Goal: Task Accomplishment & Management: Use online tool/utility

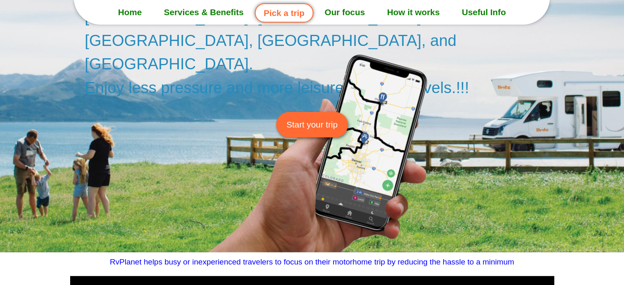
scroll to position [164, 0]
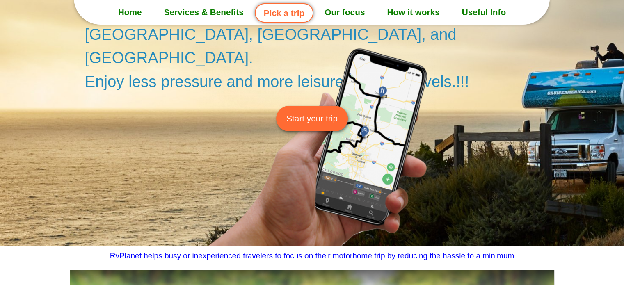
click at [322, 112] on span "Start your trip" at bounding box center [311, 118] width 51 height 13
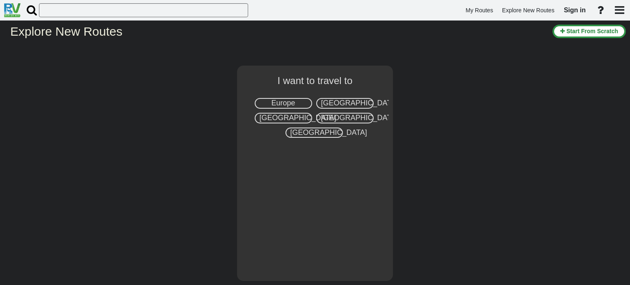
click at [288, 103] on span "Europe" at bounding box center [283, 103] width 24 height 8
select select "number:1"
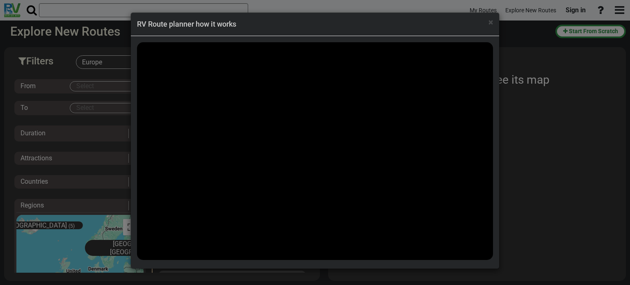
click at [104, 86] on div "× RV Route planner how it works" at bounding box center [315, 142] width 630 height 285
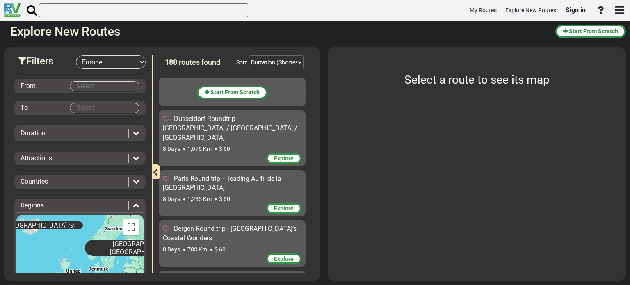
click at [104, 86] on body "My Routes Explore New Routes Sign in ×" at bounding box center [315, 142] width 630 height 285
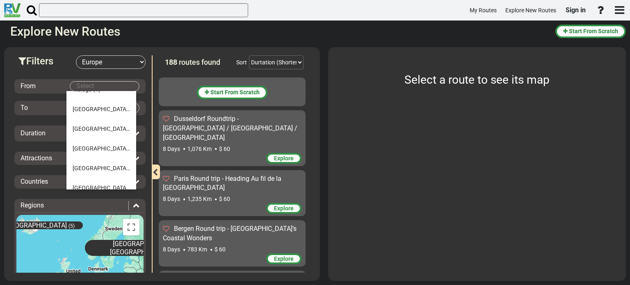
scroll to position [657, 0]
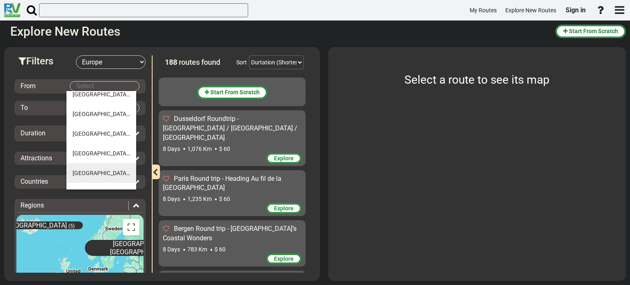
click at [80, 170] on span "Milan" at bounding box center [101, 173] width 57 height 7
type input "Milan"
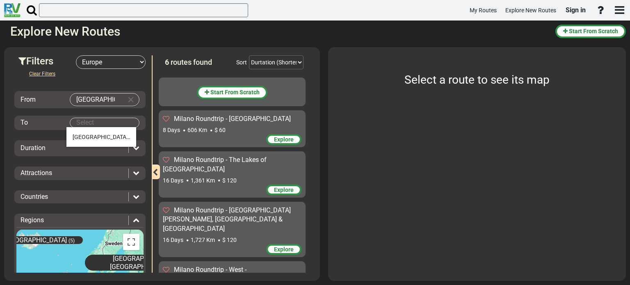
click at [90, 118] on body "My Routes Explore New Routes Sign in ×" at bounding box center [315, 142] width 630 height 285
click at [83, 134] on span "Milan" at bounding box center [101, 137] width 57 height 7
type input "Milan"
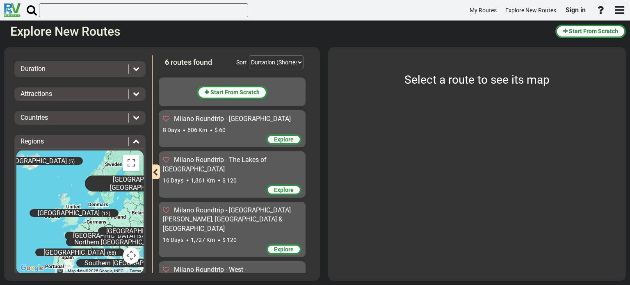
scroll to position [41, 0]
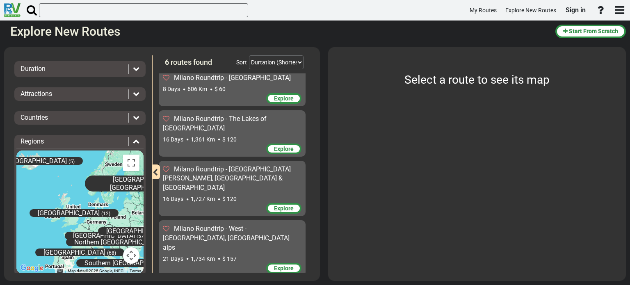
click at [274, 205] on span "Explore" at bounding box center [284, 208] width 20 height 7
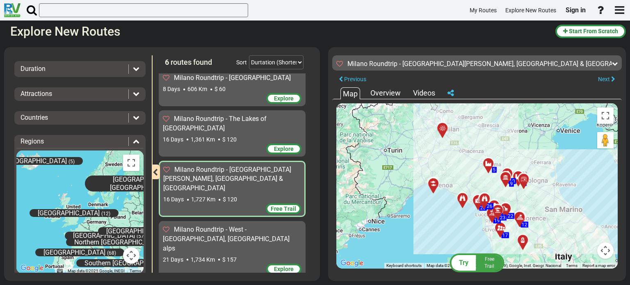
click at [381, 92] on div "Overview" at bounding box center [385, 93] width 34 height 11
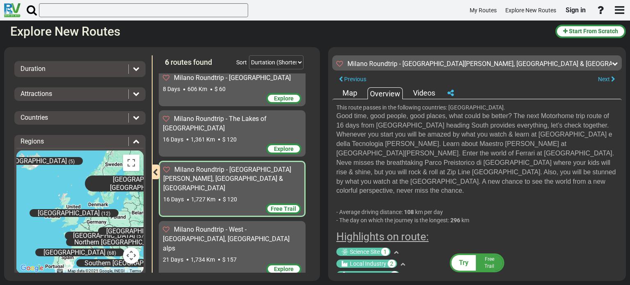
click at [422, 94] on div "Videos" at bounding box center [424, 93] width 26 height 11
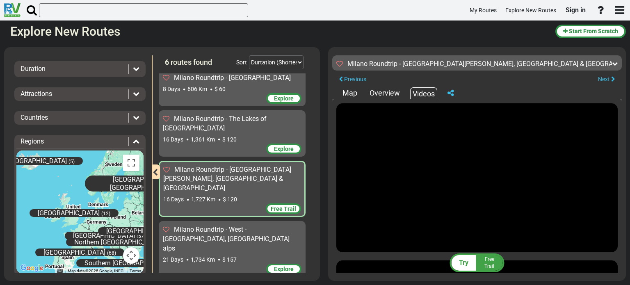
click at [384, 96] on div "Overview" at bounding box center [385, 93] width 34 height 11
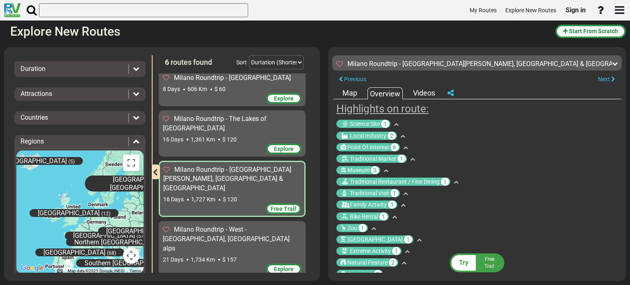
scroll to position [133, 0]
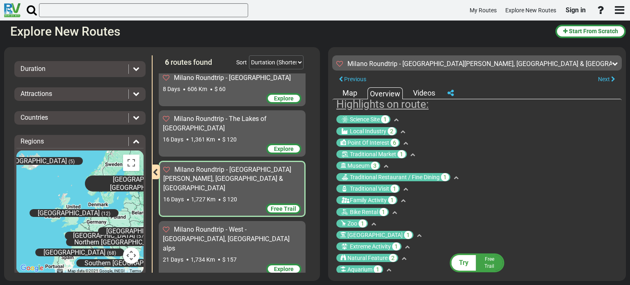
click at [485, 260] on span "Free Trail" at bounding box center [490, 262] width 10 height 13
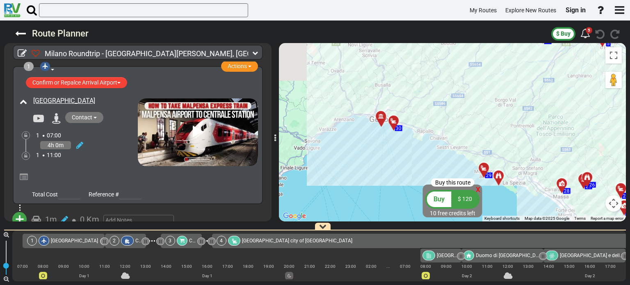
drag, startPoint x: 359, startPoint y: 103, endPoint x: 485, endPoint y: 130, distance: 128.8
click at [485, 130] on div "To activate drag with keyboard, press Alt + Enter. Once in keyboard drag state,…" at bounding box center [452, 132] width 347 height 178
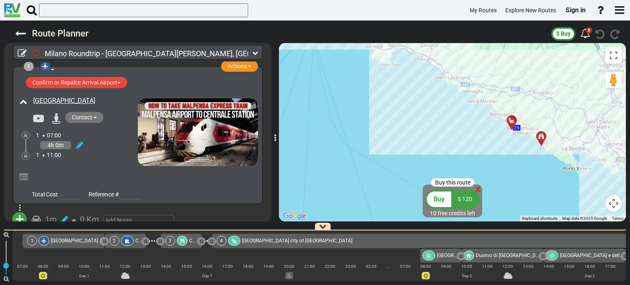
drag, startPoint x: 547, startPoint y: 149, endPoint x: 527, endPoint y: 83, distance: 68.5
click at [527, 83] on div "To activate drag with keyboard, press Alt + Enter. Once in keyboard drag state,…" at bounding box center [452, 132] width 347 height 178
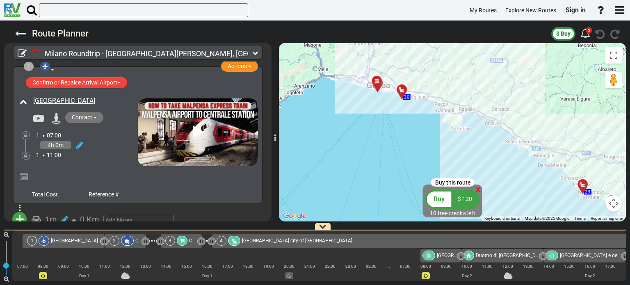
drag, startPoint x: 482, startPoint y: 87, endPoint x: 554, endPoint y: 153, distance: 97.0
click at [554, 153] on div "To activate drag with keyboard, press Alt + Enter. Once in keyboard drag state,…" at bounding box center [452, 132] width 347 height 178
click at [405, 91] on div at bounding box center [405, 93] width 14 height 13
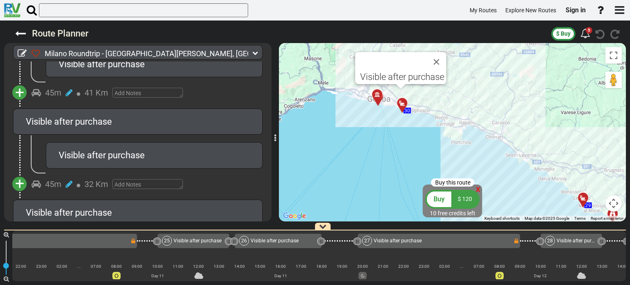
scroll to position [0, 4891]
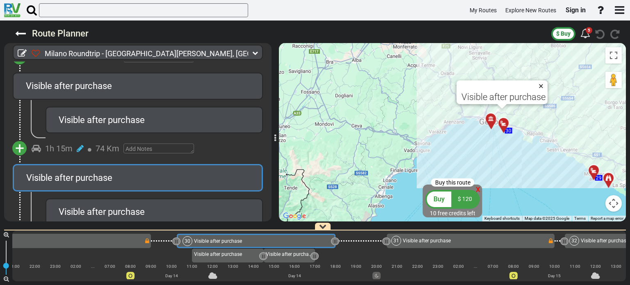
click at [543, 87] on button "Close" at bounding box center [543, 85] width 10 height 11
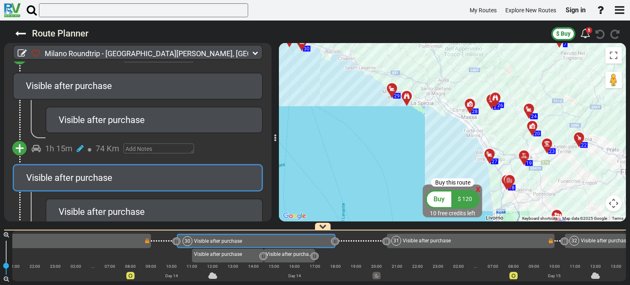
drag, startPoint x: 595, startPoint y: 140, endPoint x: 390, endPoint y: 57, distance: 221.1
click at [390, 57] on div "To activate drag with keyboard, press Alt + Enter. Once in keyboard drag state,…" at bounding box center [452, 132] width 347 height 178
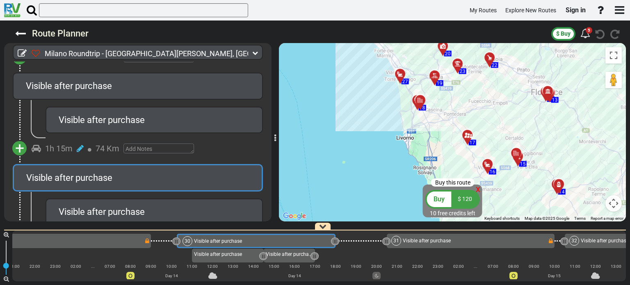
drag, startPoint x: 572, startPoint y: 157, endPoint x: 480, endPoint y: 75, distance: 122.9
click at [480, 75] on div "To activate drag with keyboard, press Alt + Enter. Once in keyboard drag state,…" at bounding box center [452, 132] width 347 height 178
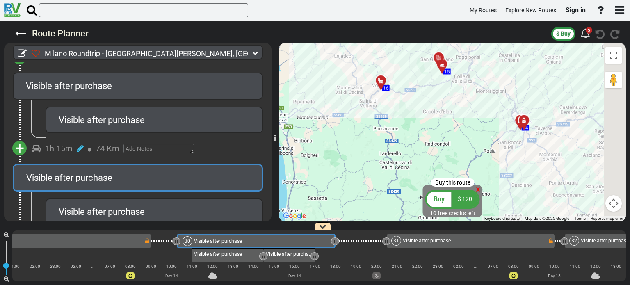
drag, startPoint x: 563, startPoint y: 187, endPoint x: 503, endPoint y: 107, distance: 100.4
click at [503, 105] on div "To activate drag with keyboard, press Alt + Enter. Once in keyboard drag state,…" at bounding box center [452, 132] width 347 height 178
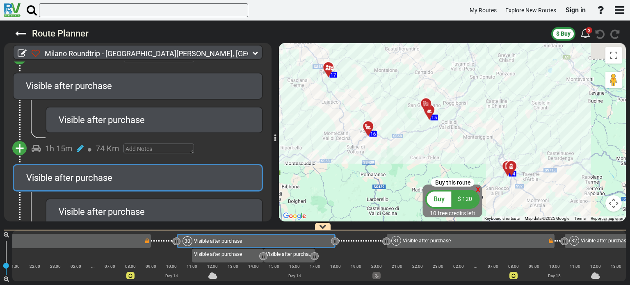
drag, startPoint x: 384, startPoint y: 115, endPoint x: 439, endPoint y: 151, distance: 65.3
click at [439, 151] on div "To activate drag with keyboard, press Alt + Enter. Once in keyboard drag state,…" at bounding box center [452, 132] width 347 height 178
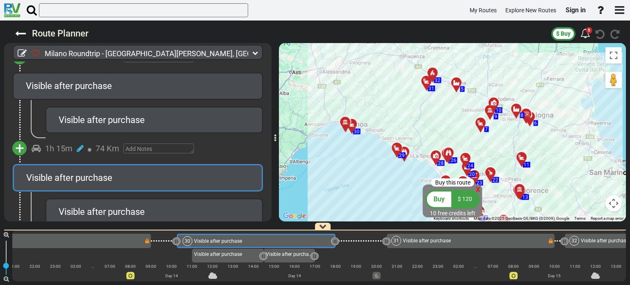
drag, startPoint x: 474, startPoint y: 70, endPoint x: 541, endPoint y: 141, distance: 97.0
click at [541, 141] on div "To activate drag with keyboard, press Alt + Enter. Once in keyboard drag state,…" at bounding box center [452, 132] width 347 height 178
click at [254, 54] on icon at bounding box center [255, 53] width 6 height 6
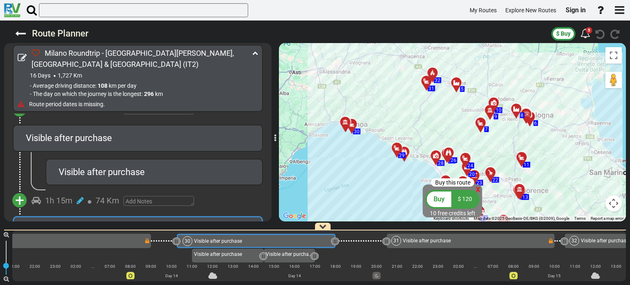
click at [219, 195] on div "1h 15m 74 Km" at bounding box center [144, 201] width 225 height 12
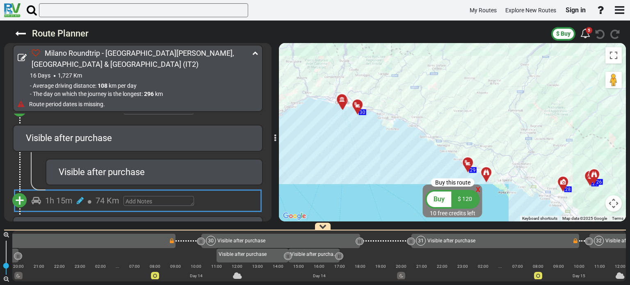
scroll to position [0, 4866]
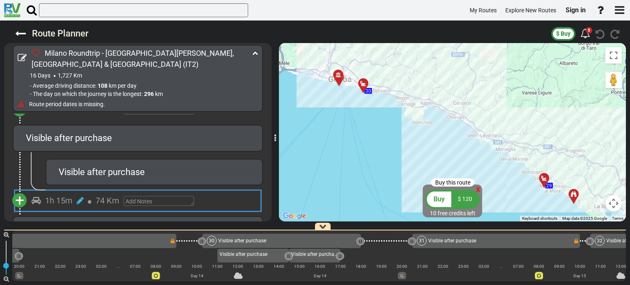
click at [350, 117] on div "To activate drag with keyboard, press Alt + Enter. Once in keyboard drag state,…" at bounding box center [452, 132] width 347 height 178
click at [21, 34] on icon at bounding box center [20, 33] width 11 height 11
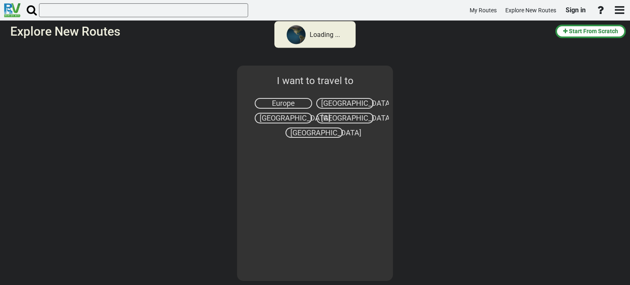
select select "number:1"
type input "Milan"
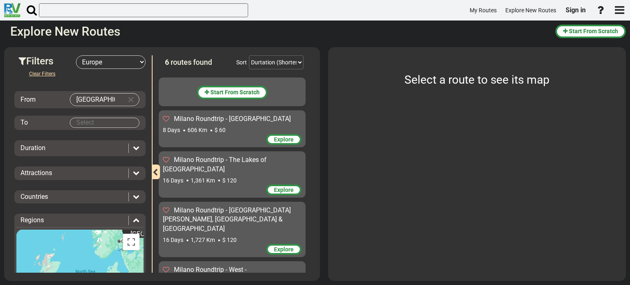
scroll to position [41, 0]
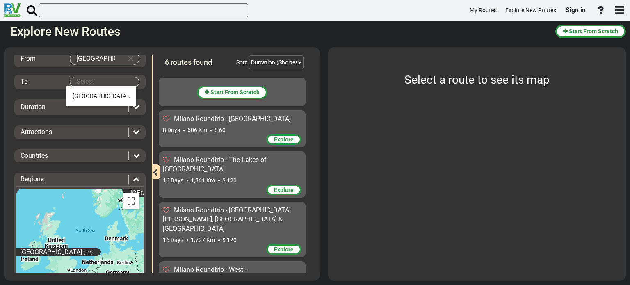
click at [105, 78] on body "My Routes Explore New Routes Sign in ×" at bounding box center [315, 142] width 630 height 285
click at [95, 94] on li "Milan (6)" at bounding box center [101, 96] width 70 height 20
type input "Milan"
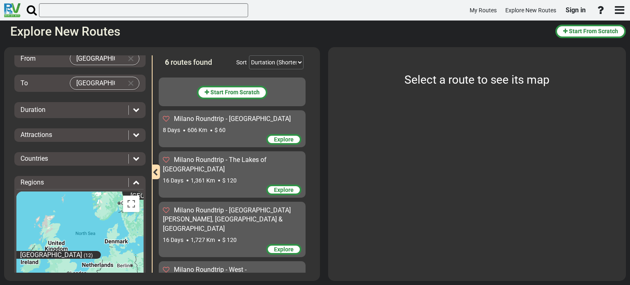
click at [133, 108] on icon at bounding box center [136, 109] width 7 height 7
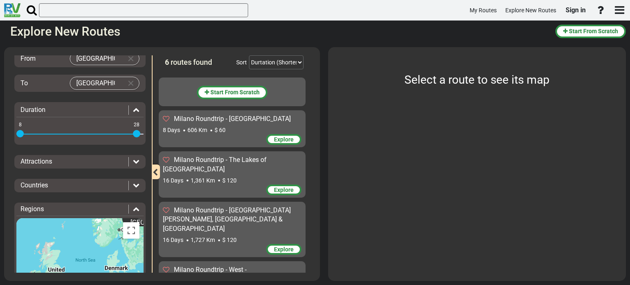
click at [133, 108] on icon at bounding box center [136, 109] width 7 height 7
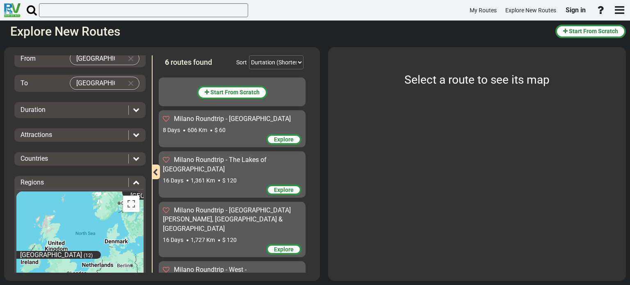
click at [137, 138] on div "Attractions" at bounding box center [79, 134] width 127 height 9
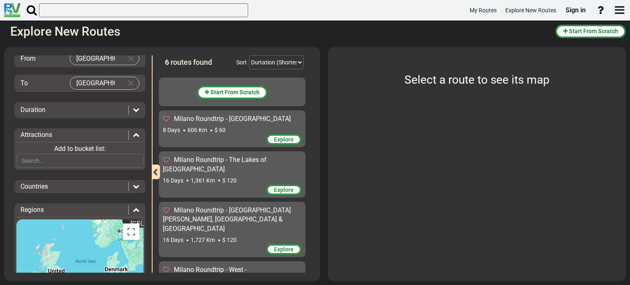
click at [136, 137] on div "Attractions" at bounding box center [79, 134] width 127 height 9
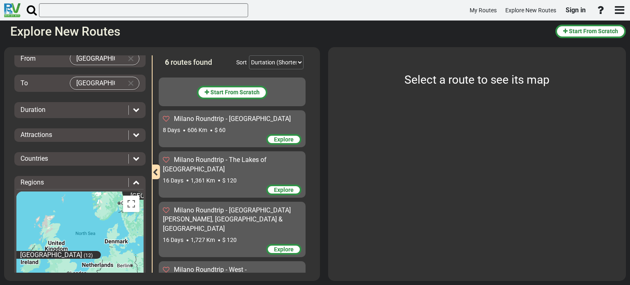
click at [230, 121] on span "Milano Roundtrip - East - Garda lakes" at bounding box center [232, 119] width 117 height 8
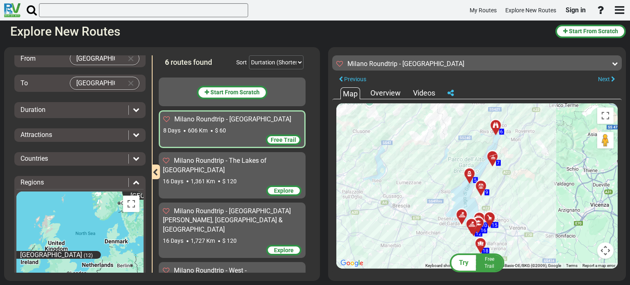
click at [223, 159] on span "Milano Roundtrip - The Lakes of North Italy" at bounding box center [215, 165] width 104 height 17
